Goal: Information Seeking & Learning: Learn about a topic

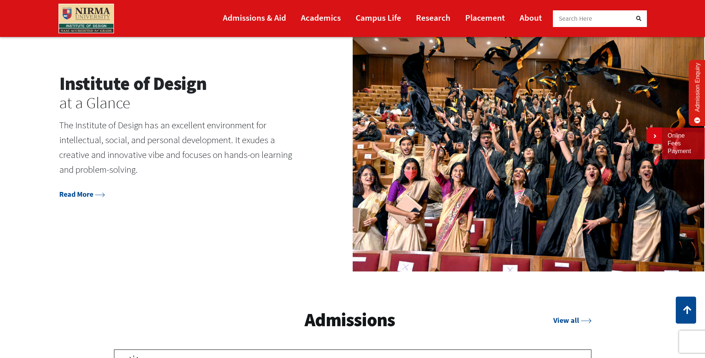
scroll to position [1029, 0]
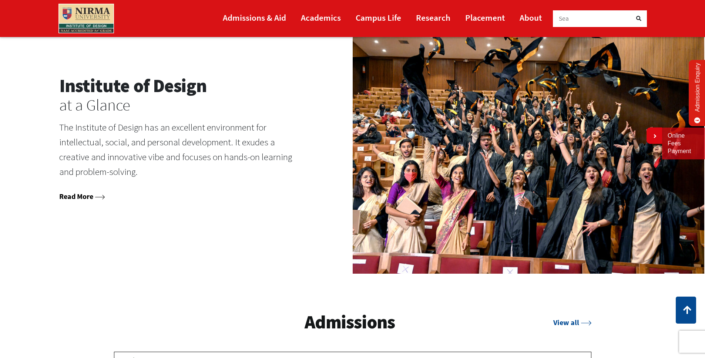
click at [81, 198] on link "Read More" at bounding box center [82, 196] width 46 height 9
